Goal: Task Accomplishment & Management: Manage account settings

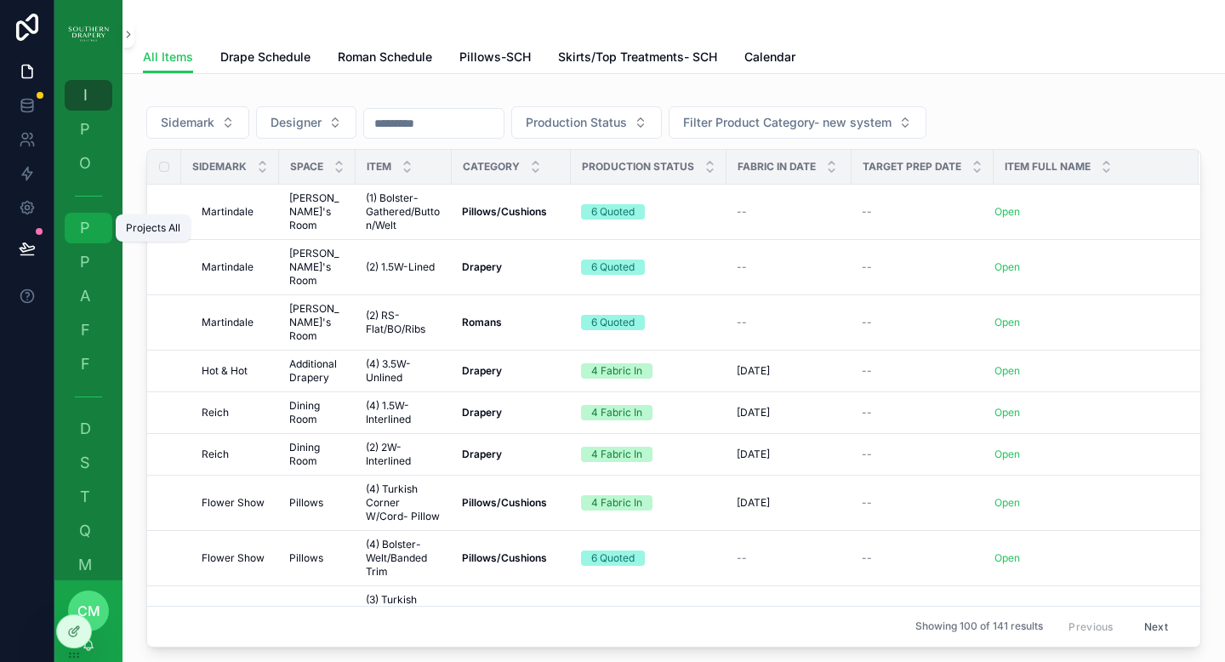
click at [82, 220] on span "P" at bounding box center [85, 227] width 17 height 17
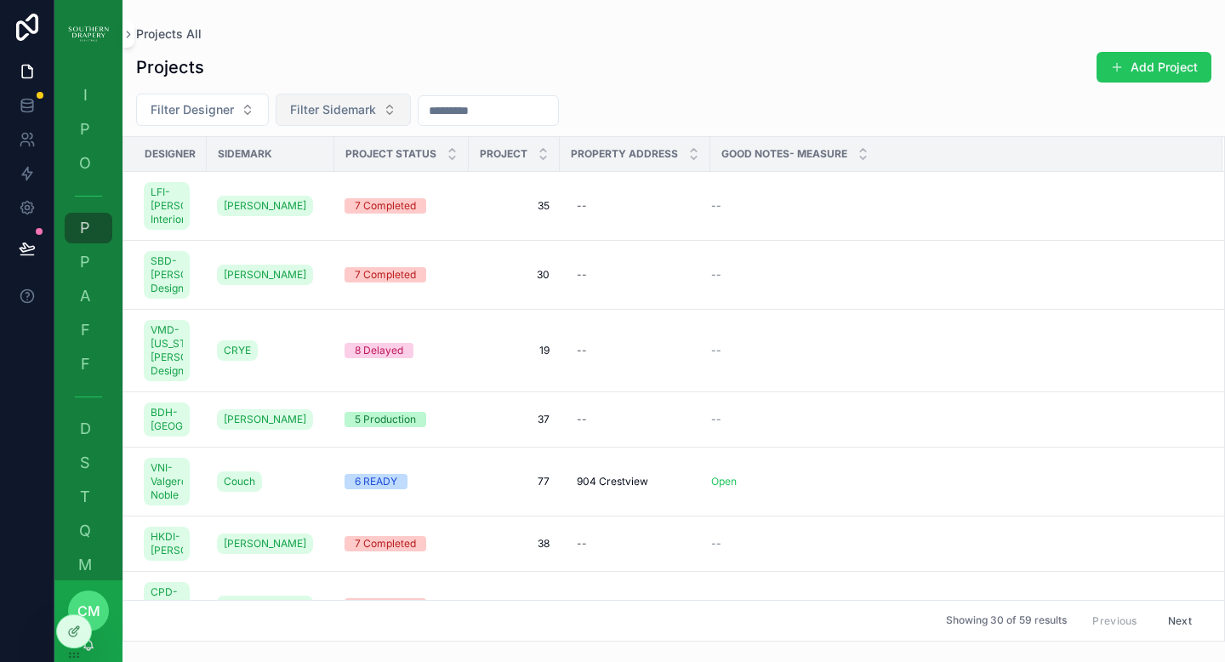
click at [348, 112] on span "Filter Sidemark" at bounding box center [333, 109] width 86 height 17
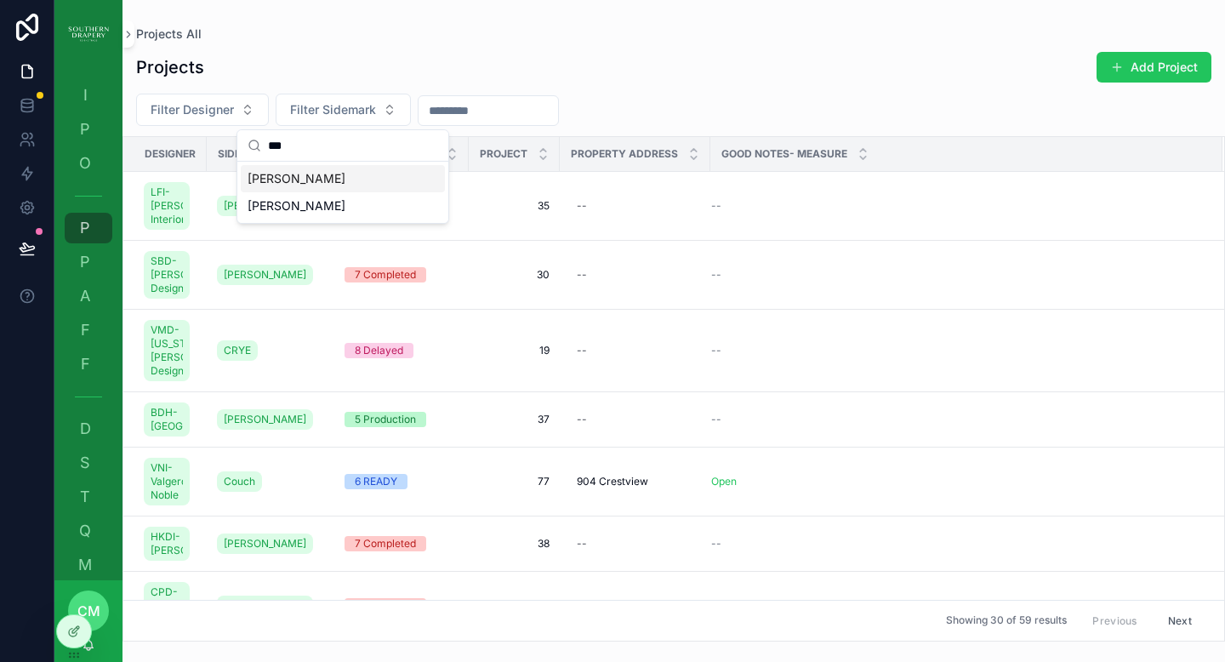
type input "***"
click at [307, 180] on div "[PERSON_NAME]" at bounding box center [343, 178] width 204 height 27
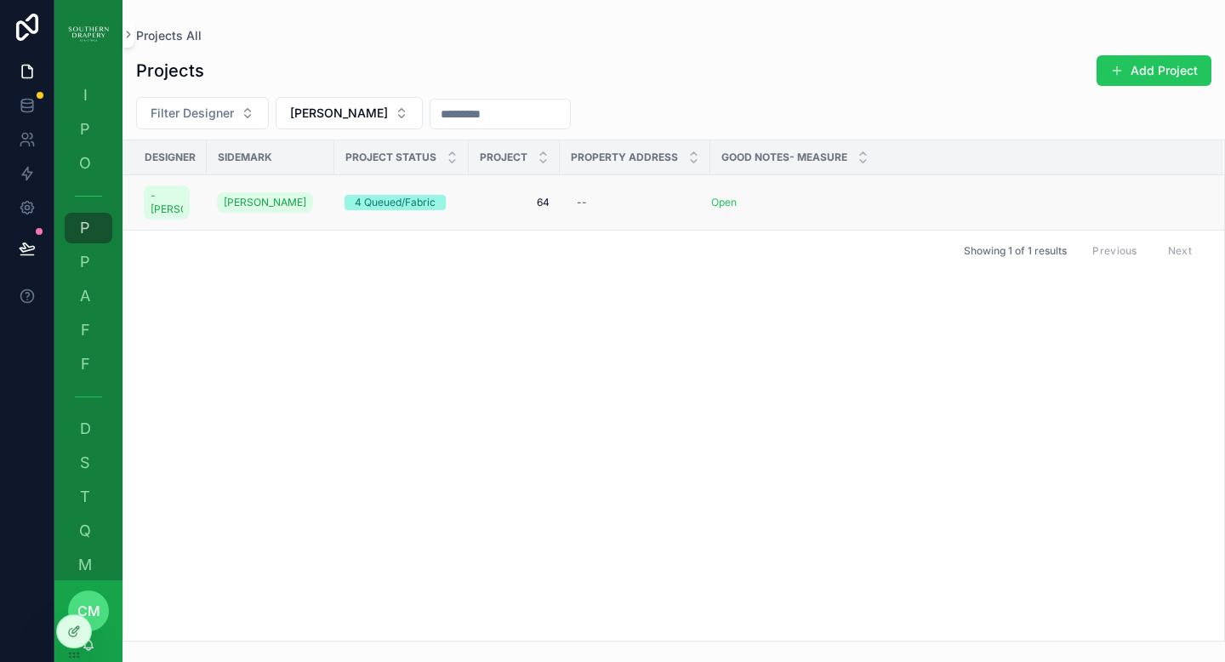
click at [540, 209] on span "64" at bounding box center [514, 203] width 71 height 14
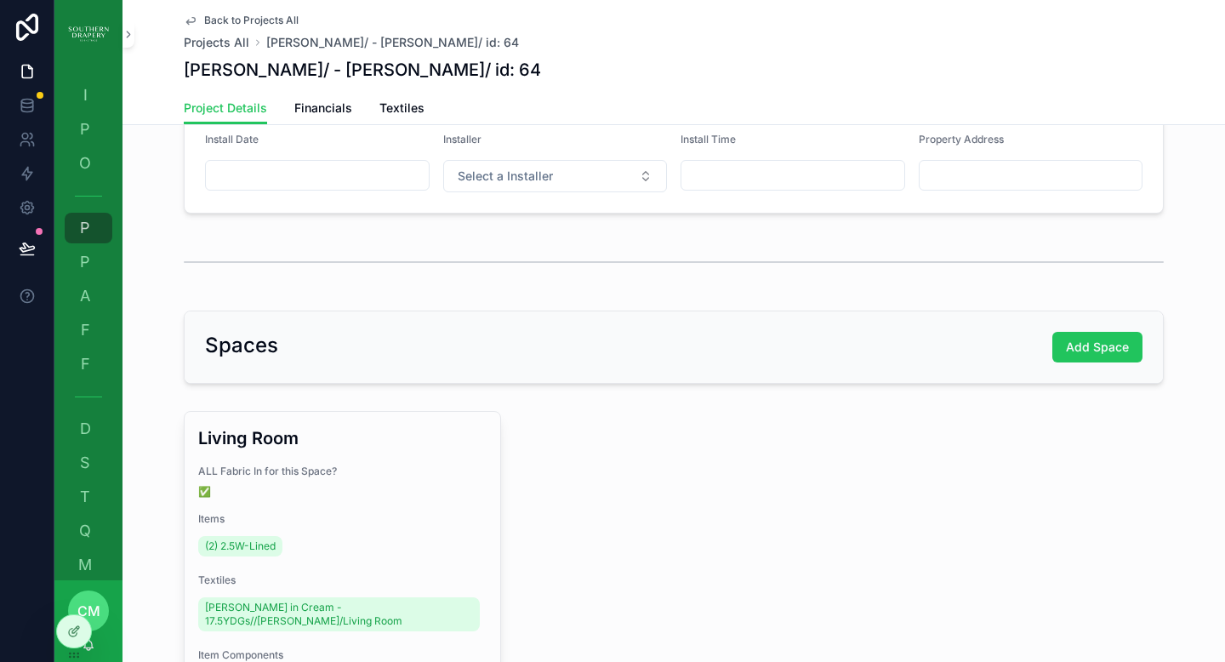
scroll to position [210, 0]
click at [318, 103] on span "Financials" at bounding box center [323, 107] width 58 height 17
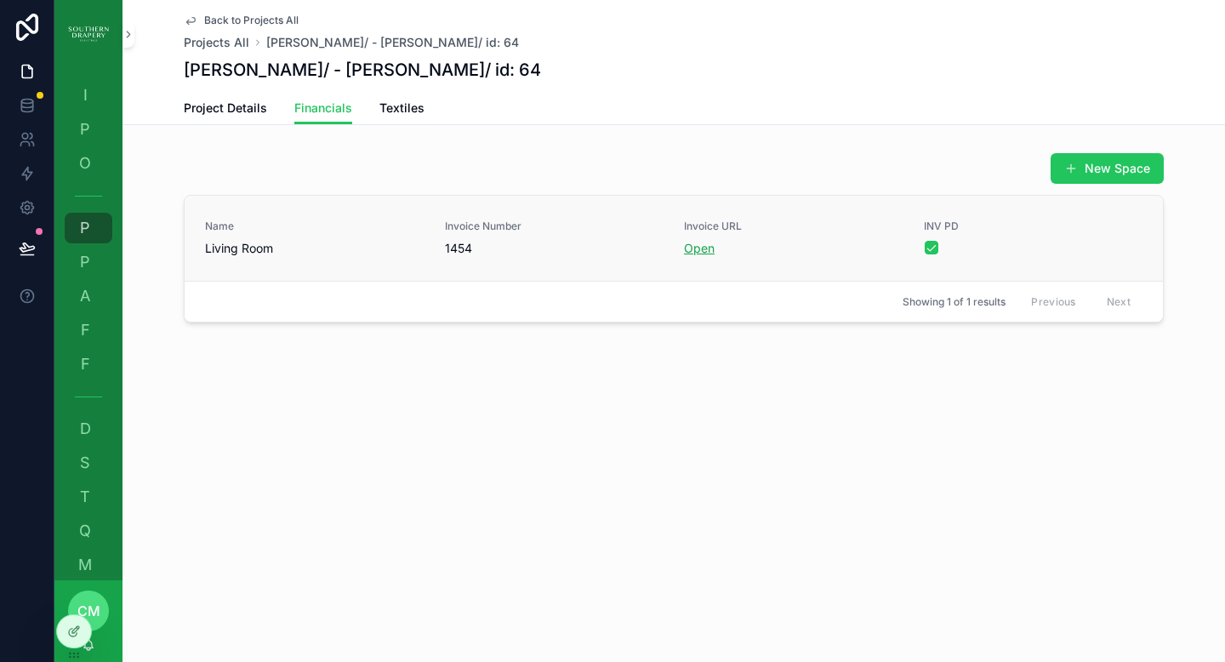
click at [696, 253] on link "Open" at bounding box center [699, 248] width 31 height 14
click at [88, 162] on span "O" at bounding box center [85, 163] width 17 height 17
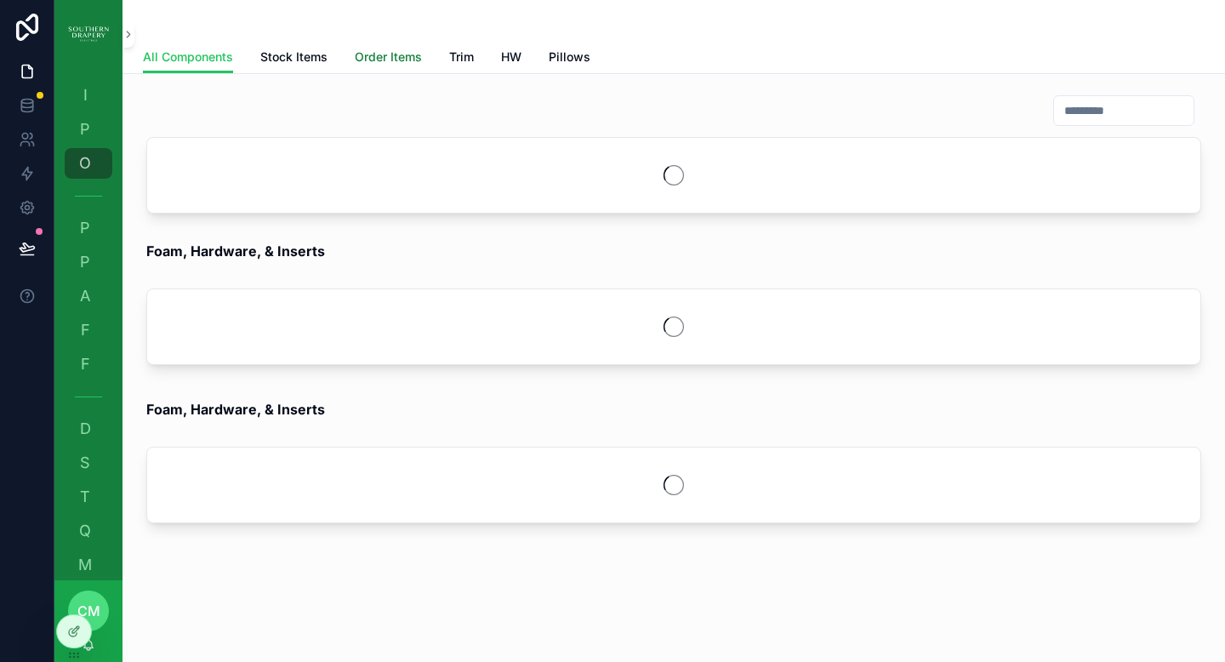
click at [373, 58] on span "Order Items" at bounding box center [388, 56] width 67 height 17
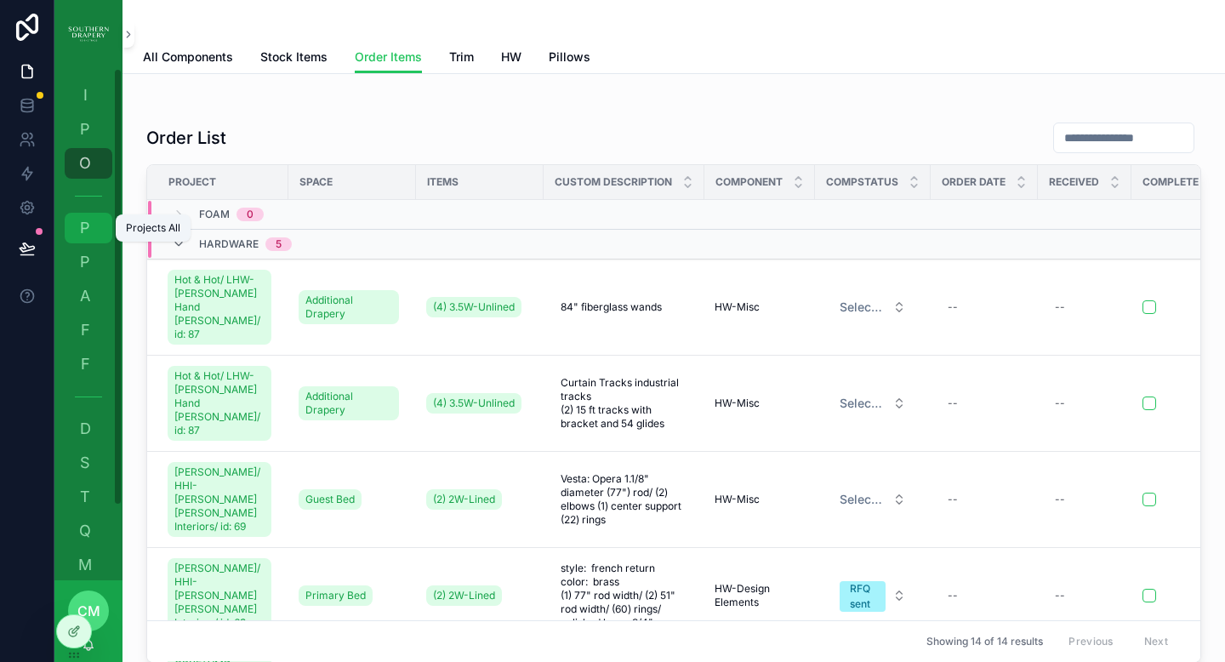
click at [82, 233] on span "P" at bounding box center [85, 227] width 17 height 17
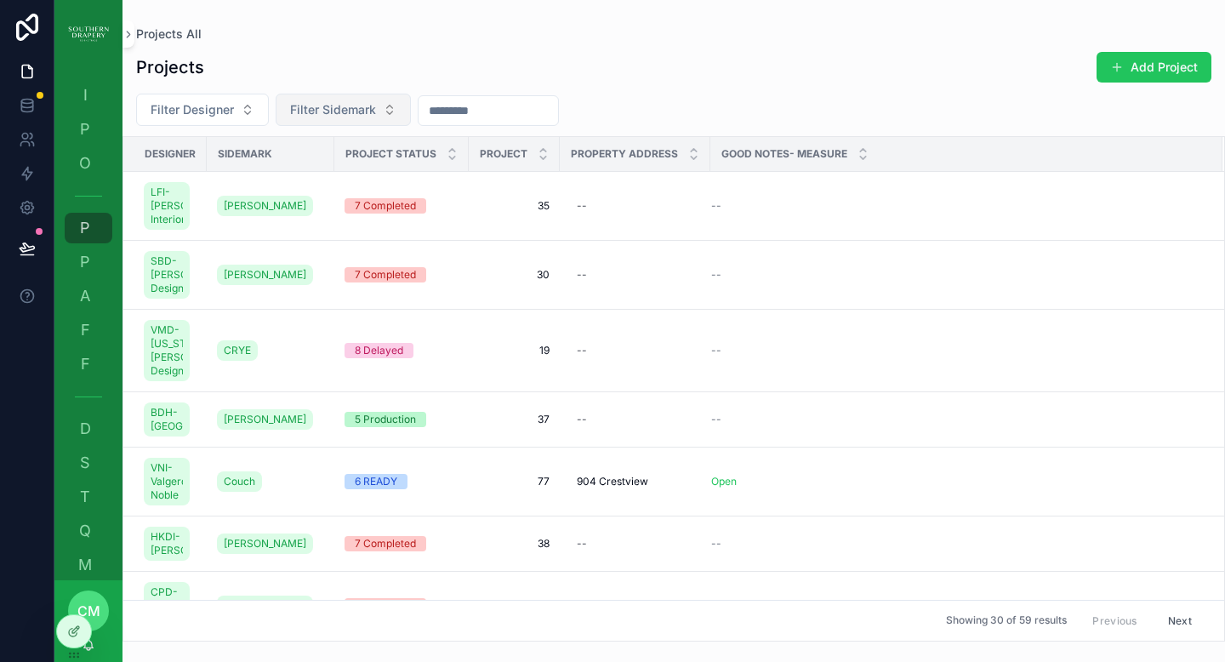
click at [361, 109] on span "Filter Sidemark" at bounding box center [333, 109] width 86 height 17
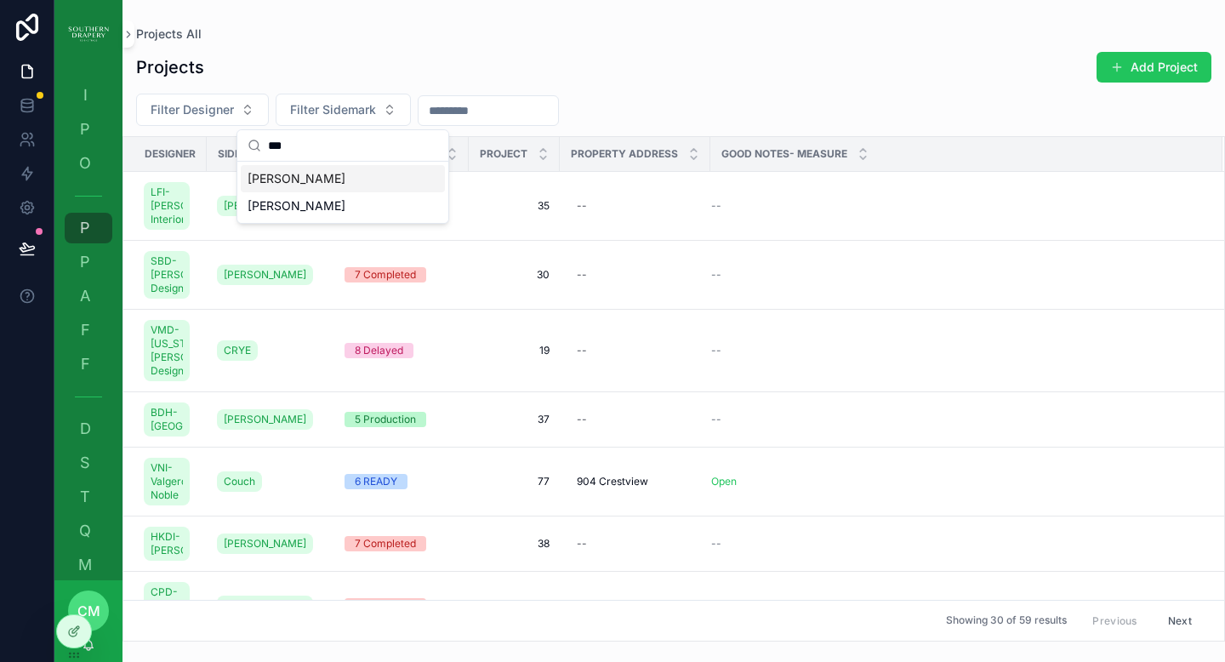
type input "***"
click at [293, 185] on div "[PERSON_NAME]" at bounding box center [343, 178] width 204 height 27
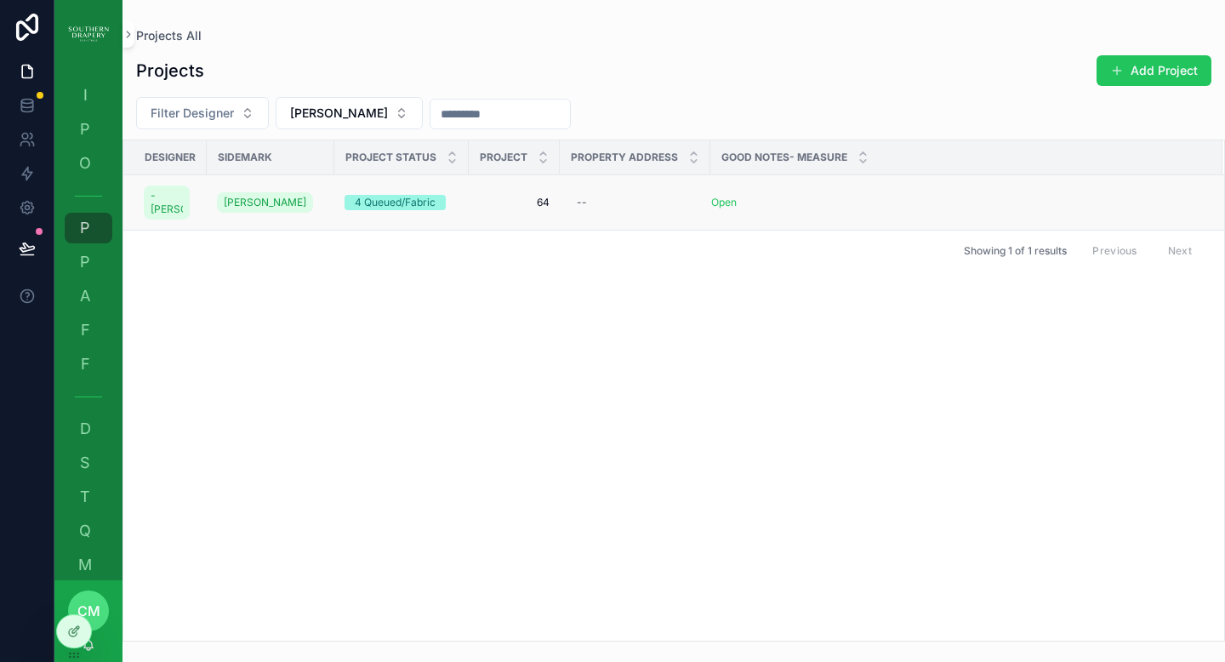
click at [543, 207] on span "64" at bounding box center [514, 203] width 71 height 14
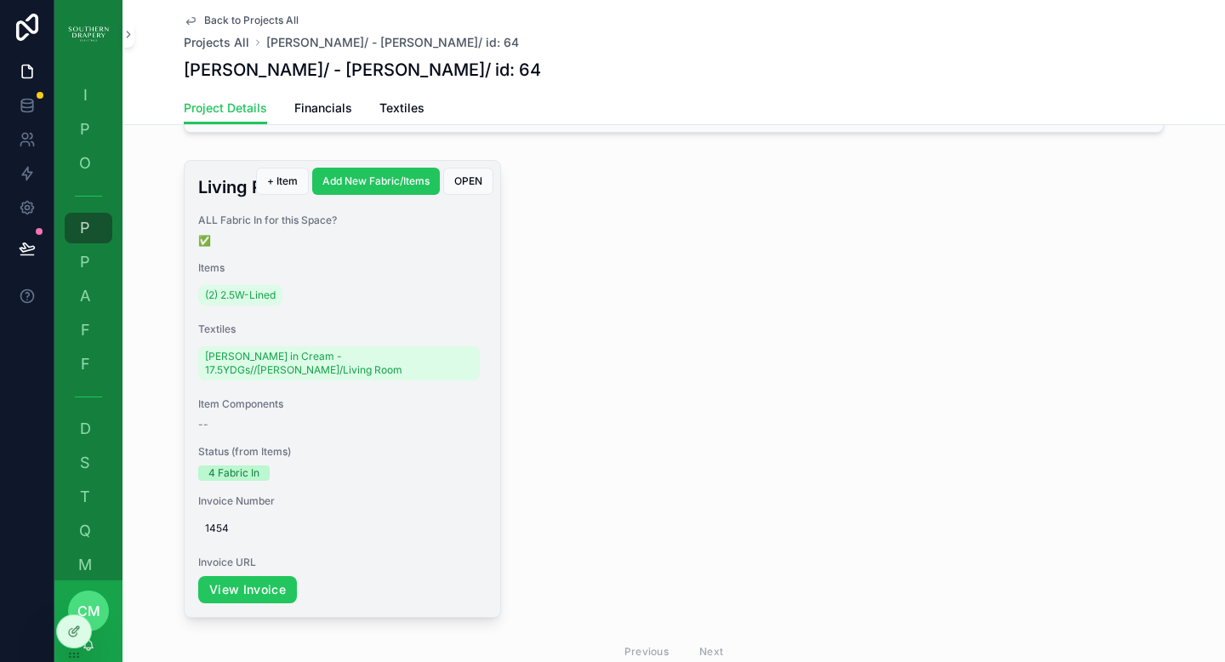
scroll to position [454, 0]
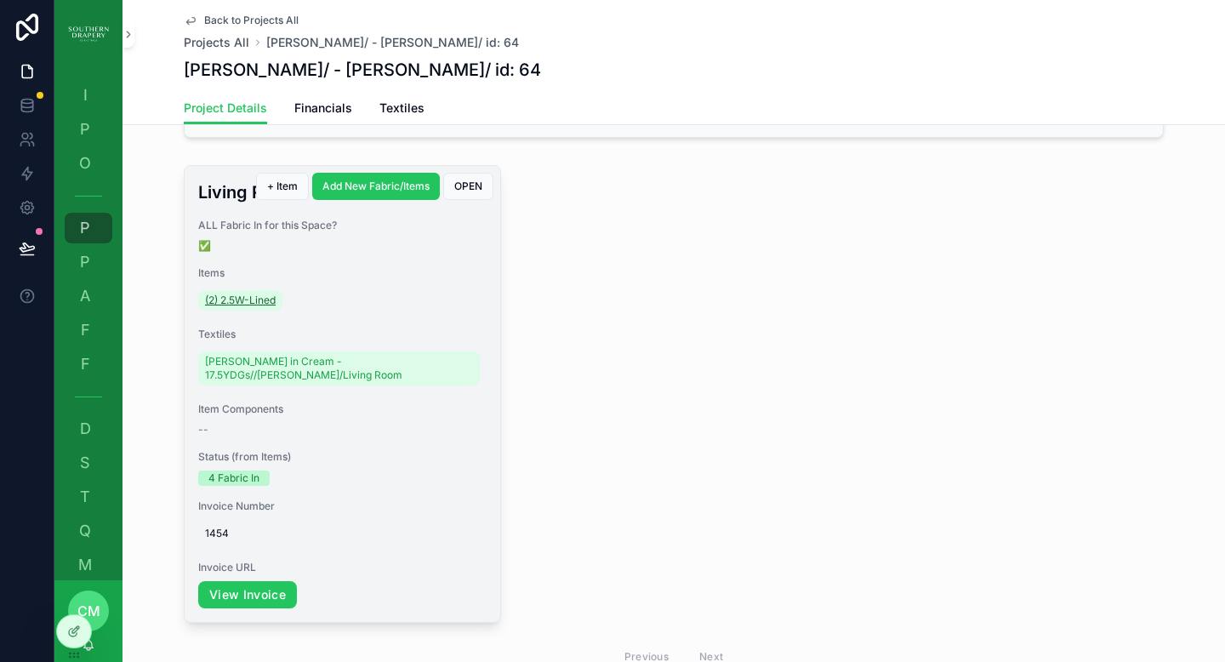
click at [258, 298] on span "(2) 2.5W-Lined" at bounding box center [240, 300] width 71 height 14
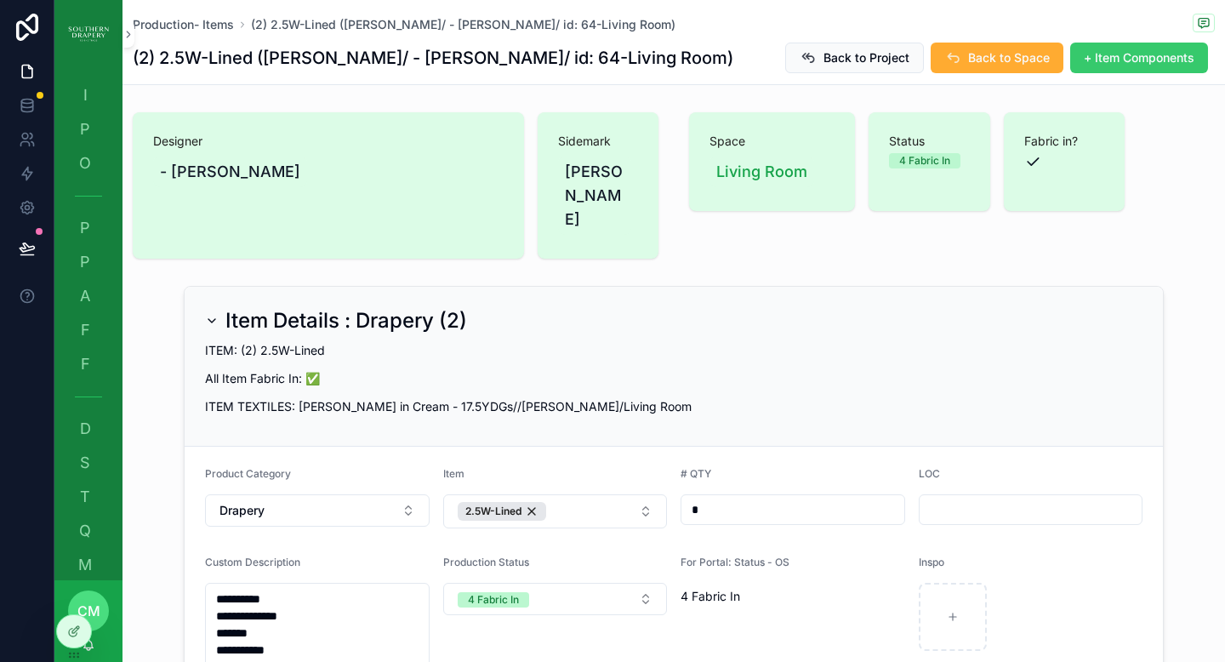
click at [1133, 59] on span "+ Item Components" at bounding box center [1138, 57] width 111 height 17
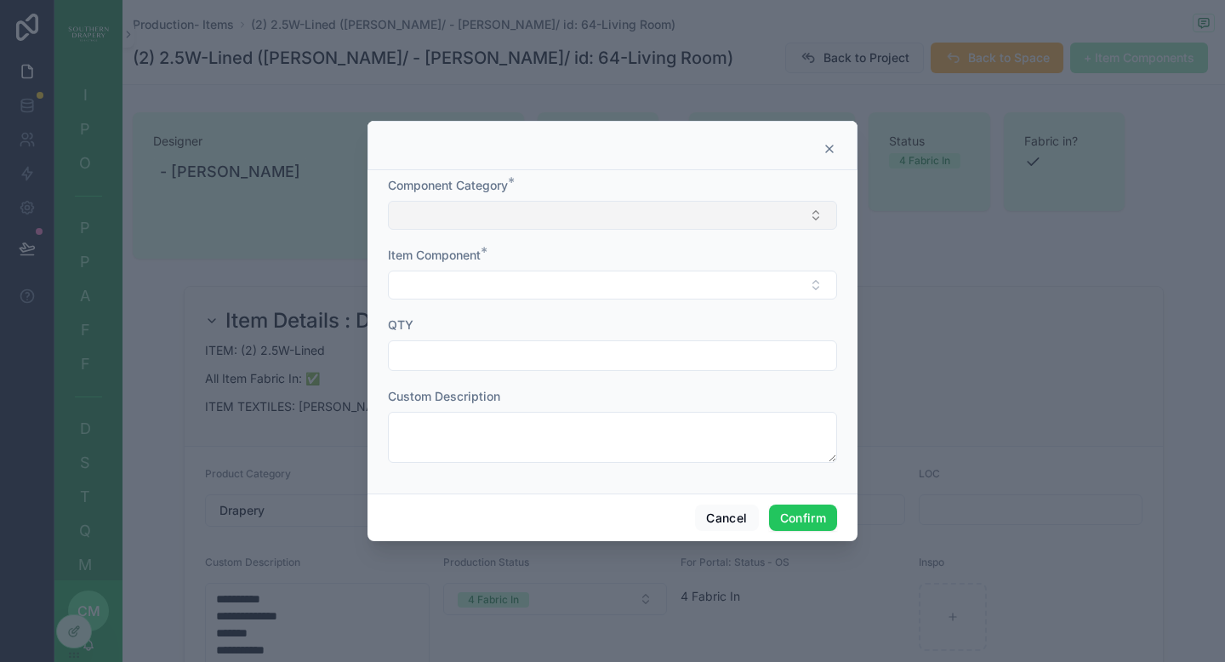
click at [766, 219] on button "Select Button" at bounding box center [612, 215] width 449 height 29
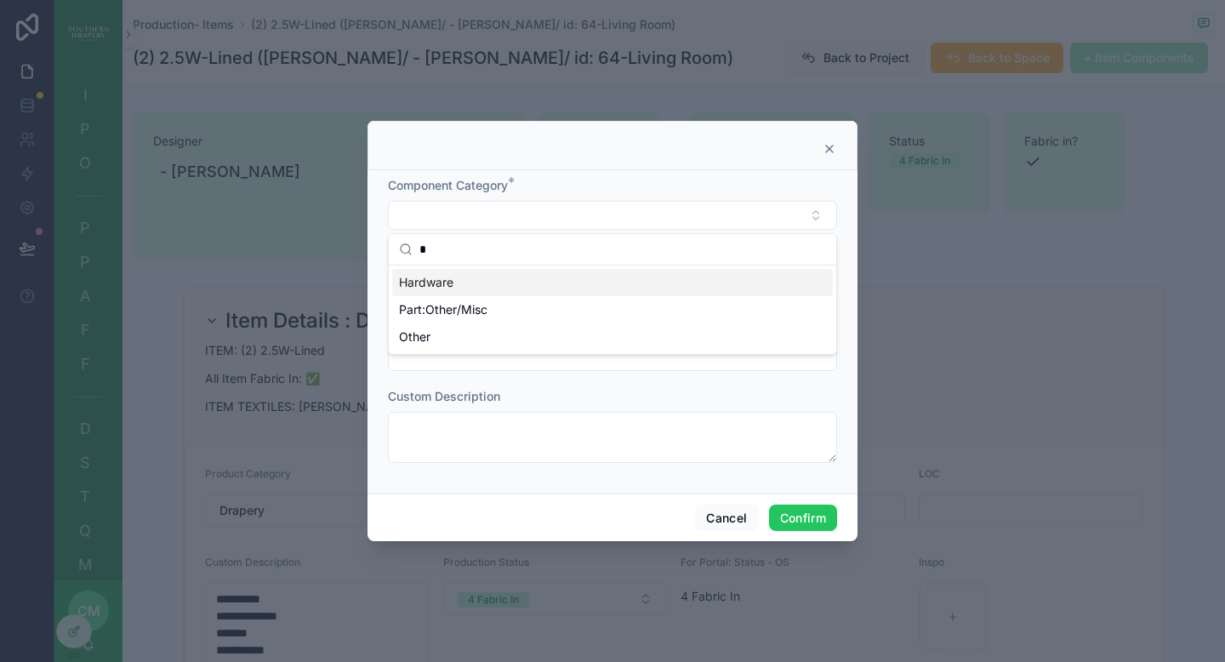
type input "*"
click at [693, 288] on div "Hardware" at bounding box center [612, 282] width 441 height 27
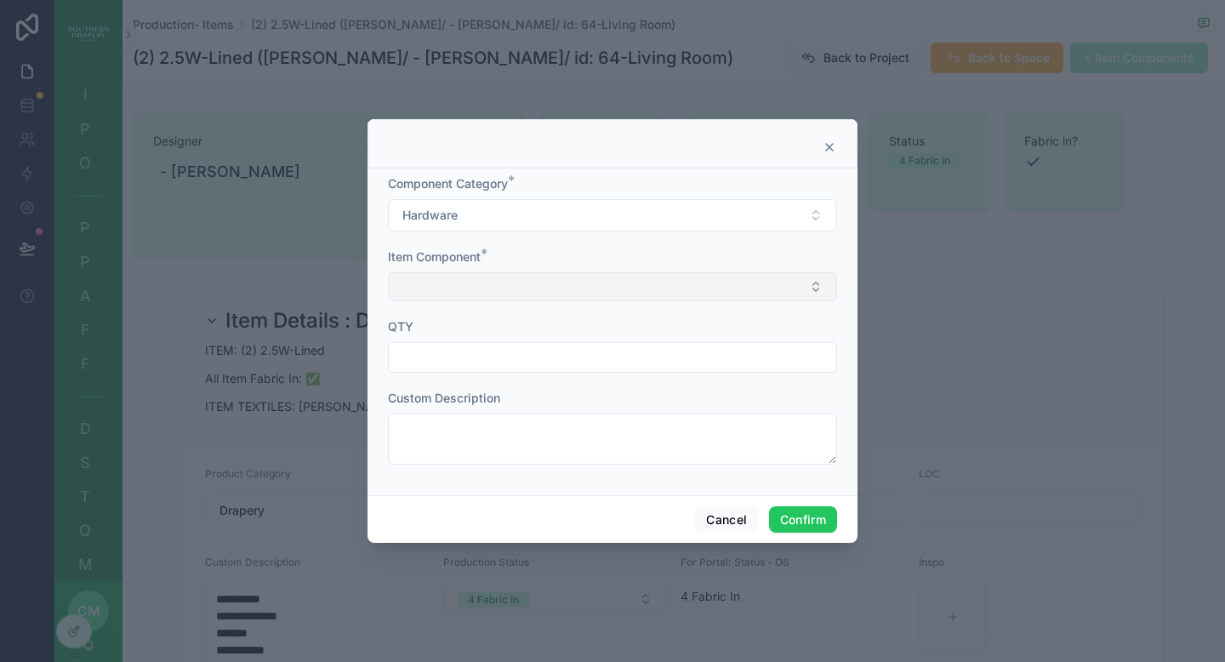
click at [692, 290] on button "Select Button" at bounding box center [612, 286] width 449 height 29
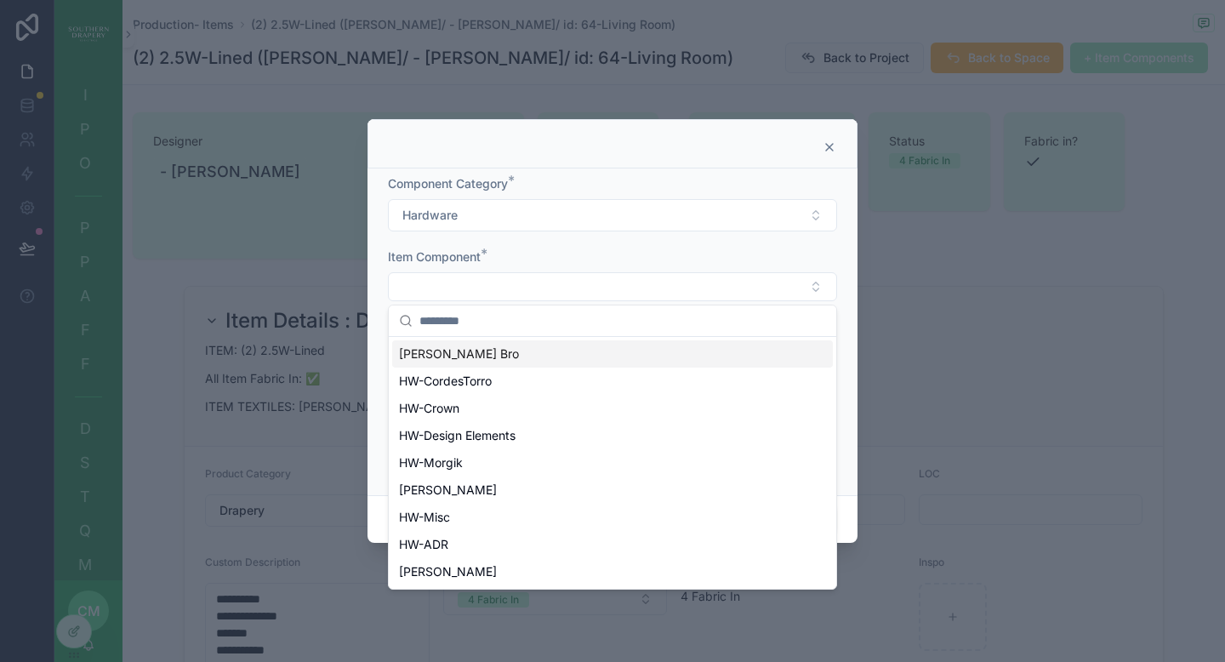
click at [645, 360] on div "[PERSON_NAME] Bro" at bounding box center [612, 353] width 441 height 27
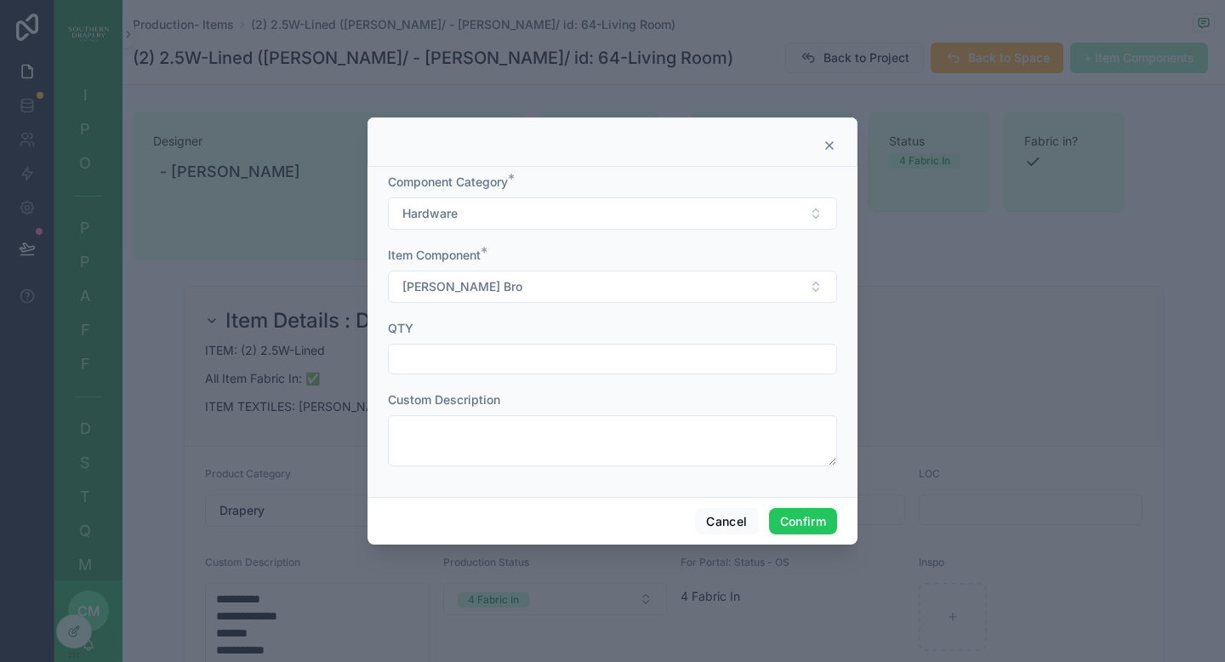
click at [609, 361] on input "text" at bounding box center [612, 359] width 447 height 24
type input "*"
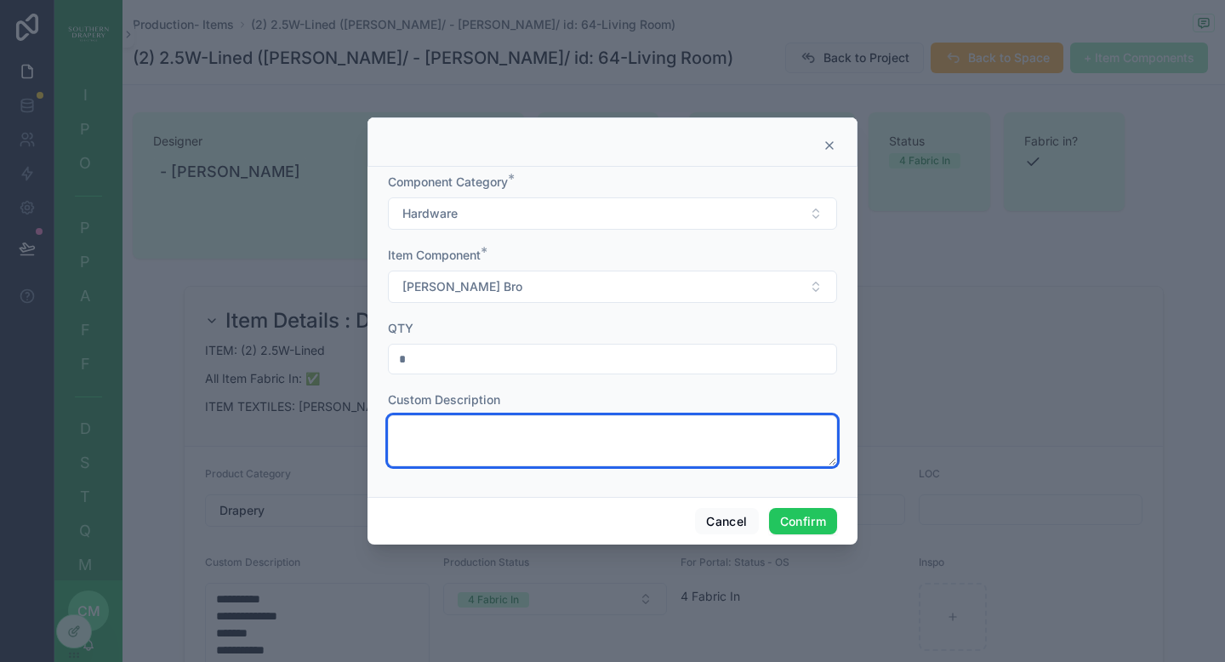
click at [502, 438] on textarea at bounding box center [612, 440] width 449 height 51
paste textarea "**********"
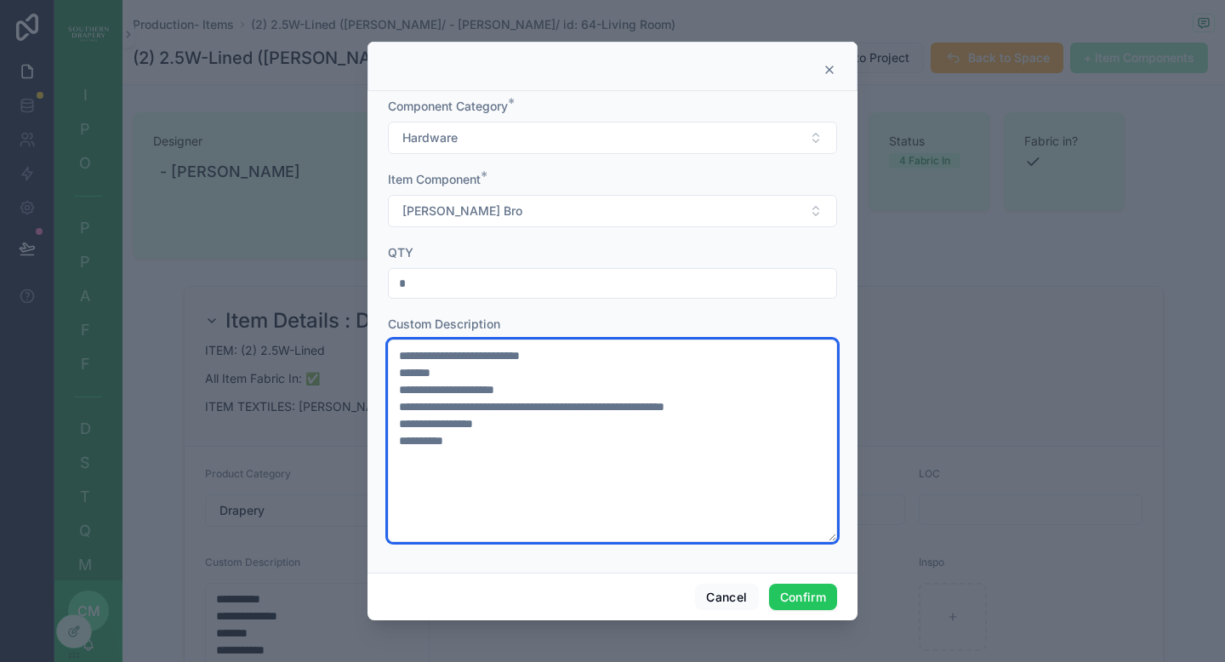
click at [520, 381] on textarea "**********" at bounding box center [612, 440] width 449 height 202
click at [509, 375] on textarea "**********" at bounding box center [612, 440] width 449 height 202
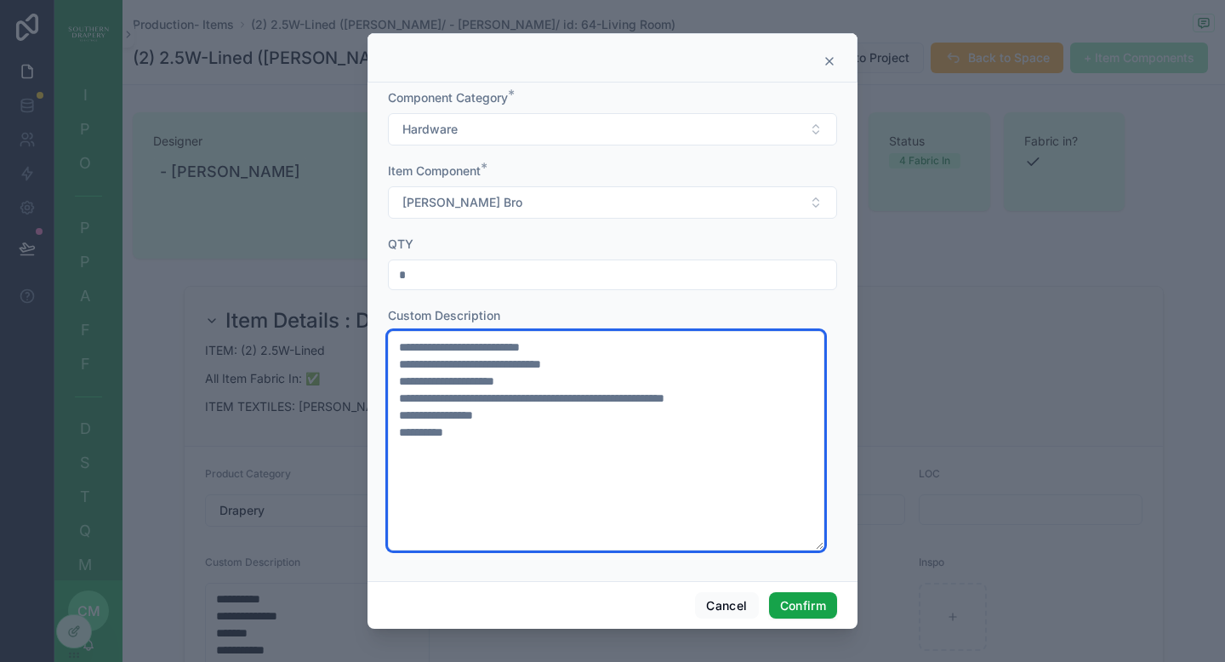
type textarea "**********"
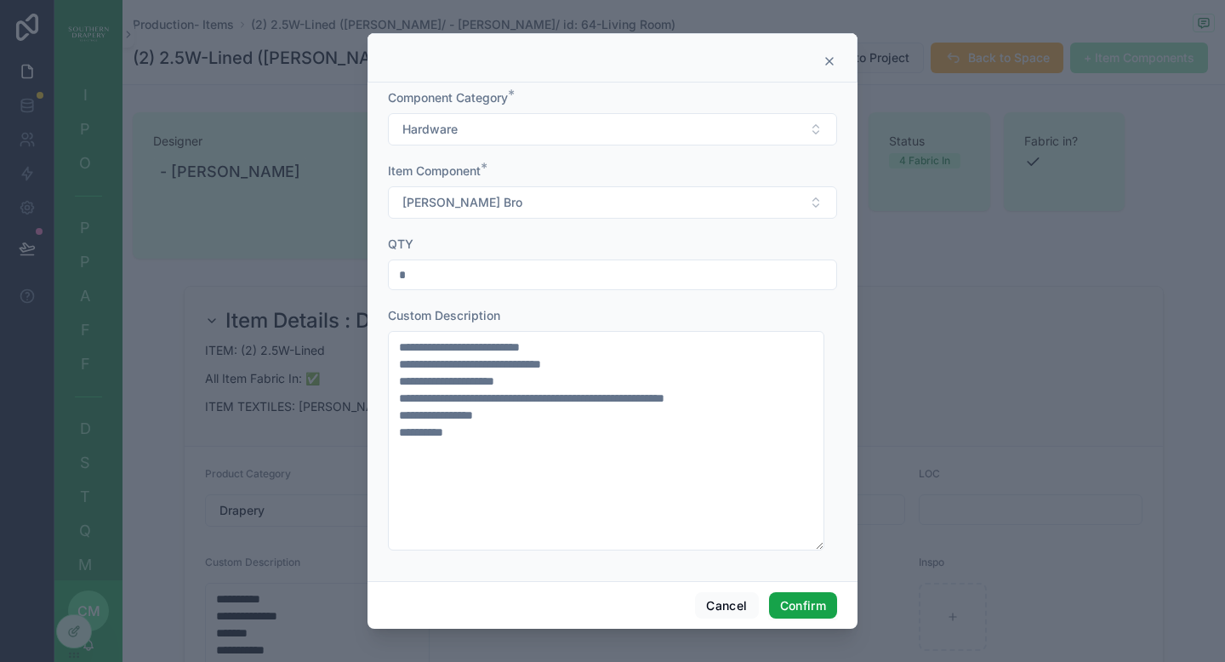
click at [813, 607] on button "Confirm" at bounding box center [803, 605] width 68 height 27
